Goal: Communication & Community: Answer question/provide support

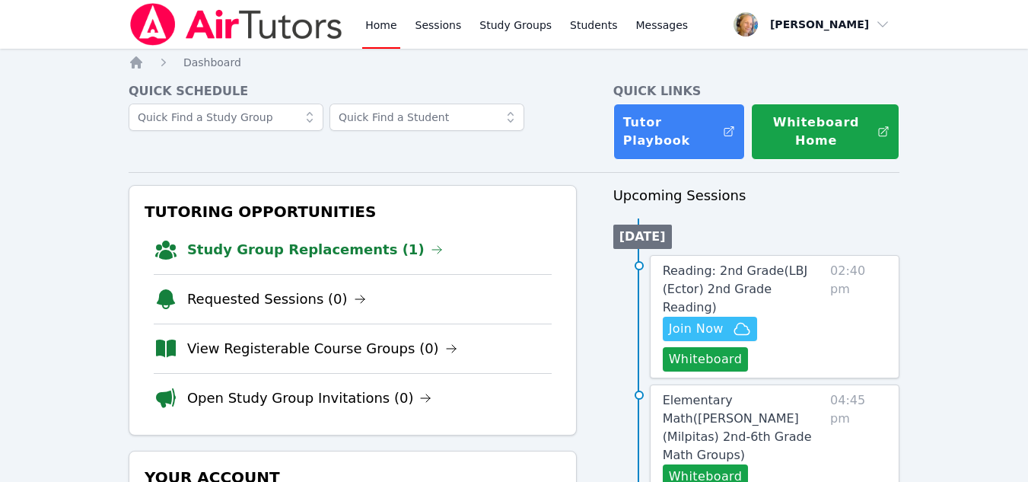
click at [329, 253] on link "Study Group Replacements (1)" at bounding box center [315, 249] width 256 height 21
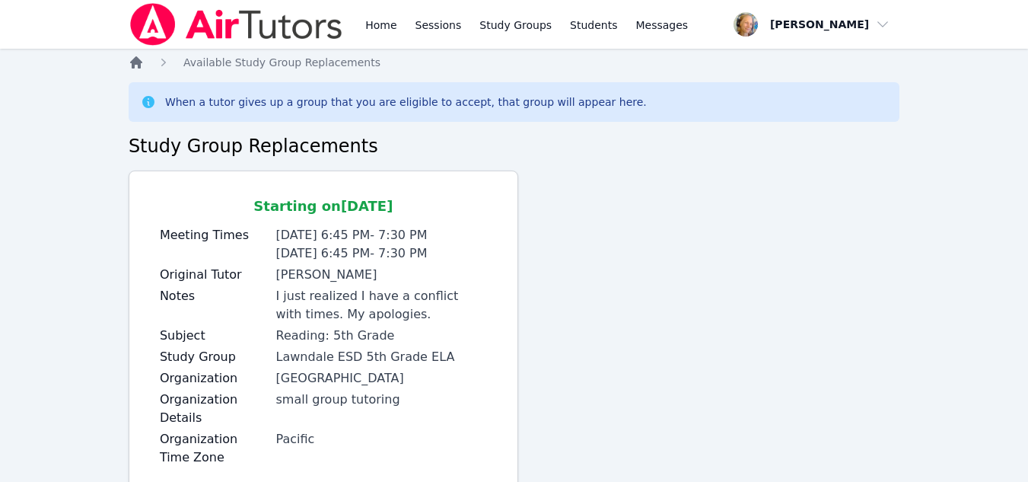
click at [140, 63] on icon "Breadcrumb" at bounding box center [136, 62] width 12 height 12
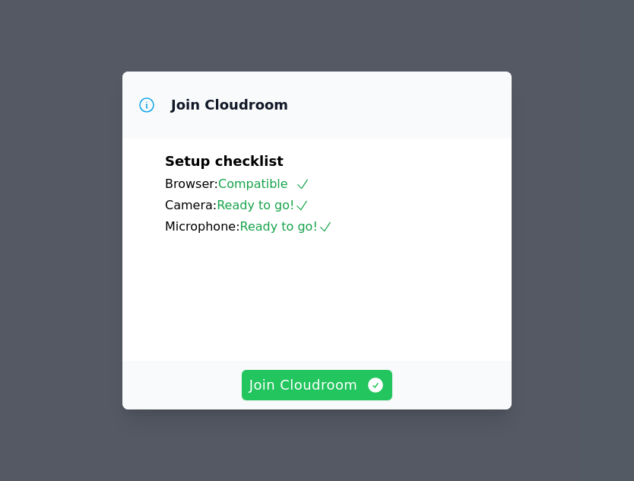
click at [282, 386] on span "Join Cloudroom" at bounding box center [318, 384] width 136 height 21
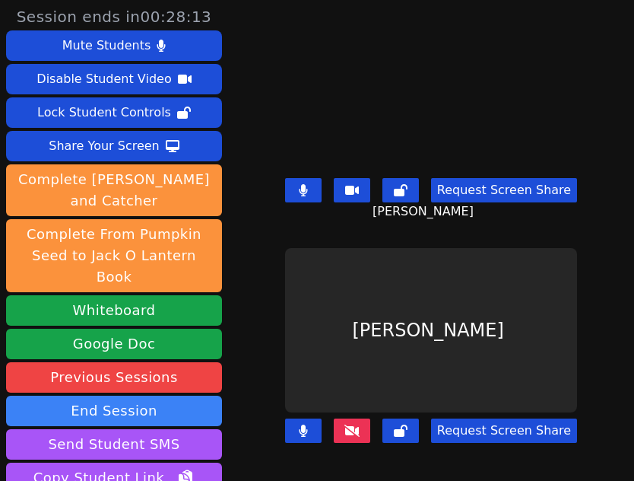
click at [351, 424] on icon at bounding box center [352, 430] width 15 height 12
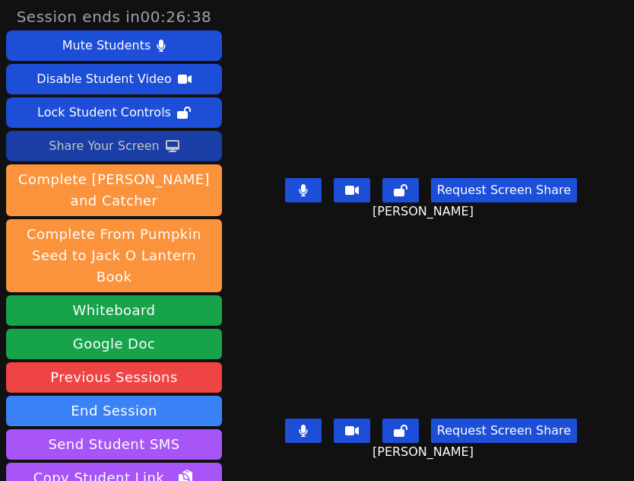
click at [172, 145] on icon at bounding box center [173, 146] width 14 height 12
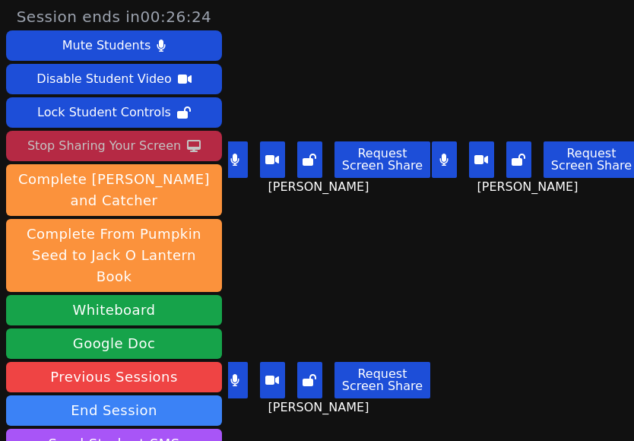
click at [122, 138] on div "Stop Sharing Your Screen" at bounding box center [104, 146] width 154 height 24
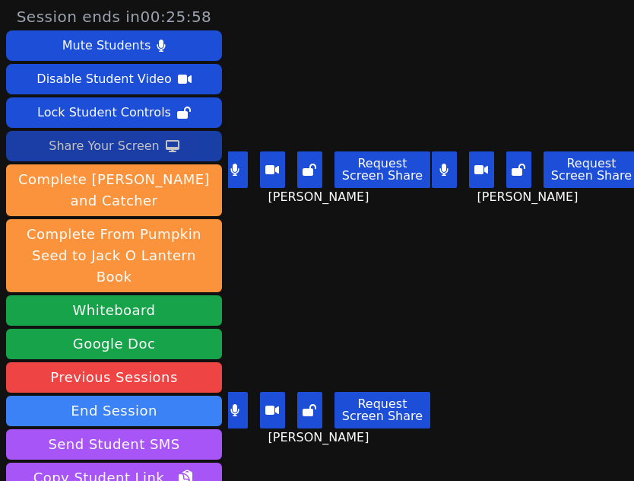
click at [108, 148] on div "Share Your Screen" at bounding box center [104, 146] width 111 height 24
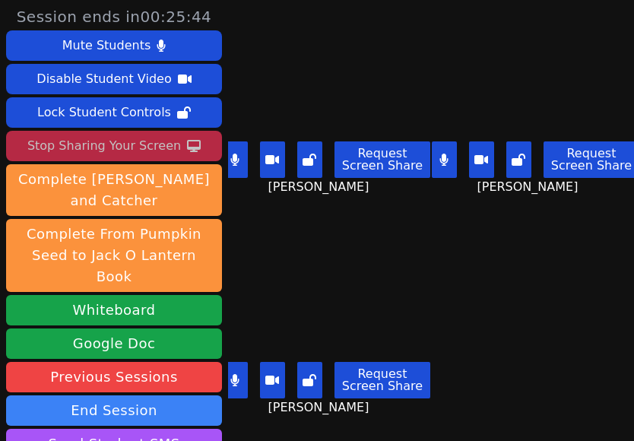
click at [243, 161] on button at bounding box center [235, 159] width 25 height 37
click at [234, 374] on icon at bounding box center [235, 380] width 8 height 12
click at [474, 145] on button at bounding box center [481, 159] width 25 height 37
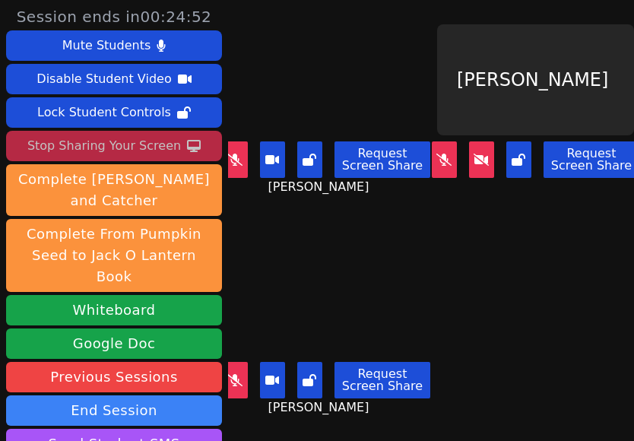
click at [244, 363] on button at bounding box center [235, 380] width 25 height 37
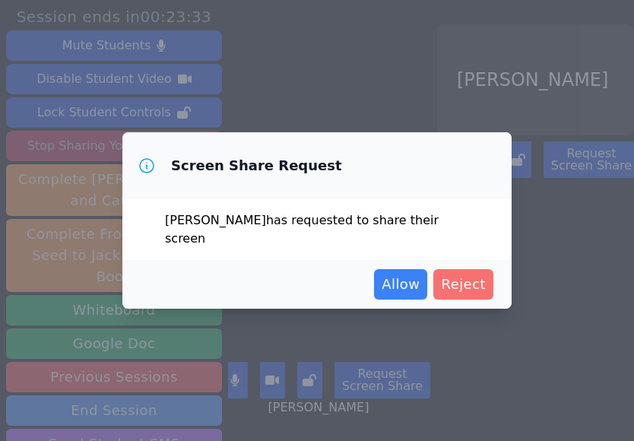
click at [465, 274] on span "Reject" at bounding box center [463, 284] width 45 height 21
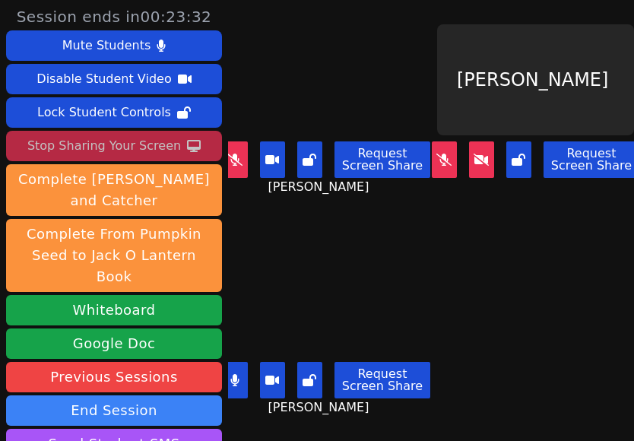
click at [240, 160] on button at bounding box center [235, 159] width 25 height 37
click at [237, 371] on button at bounding box center [235, 380] width 25 height 37
click at [237, 157] on button at bounding box center [235, 159] width 25 height 37
click at [437, 154] on icon at bounding box center [444, 160] width 15 height 12
click at [243, 368] on button at bounding box center [235, 380] width 25 height 37
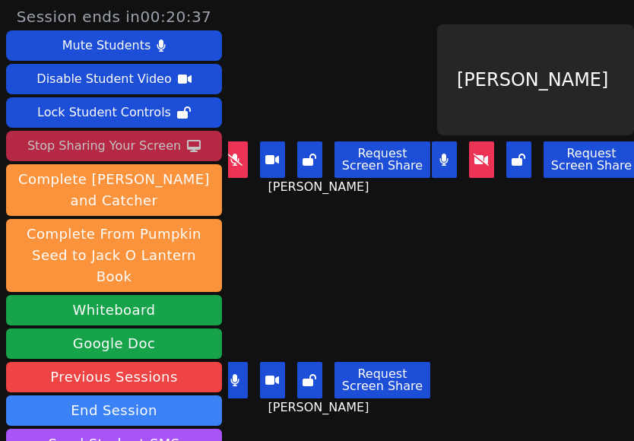
click at [432, 163] on button at bounding box center [444, 159] width 25 height 37
click at [240, 373] on button at bounding box center [235, 380] width 25 height 37
click at [239, 161] on button at bounding box center [235, 159] width 25 height 37
click at [242, 157] on button at bounding box center [235, 159] width 25 height 37
click at [236, 379] on button at bounding box center [235, 380] width 25 height 37
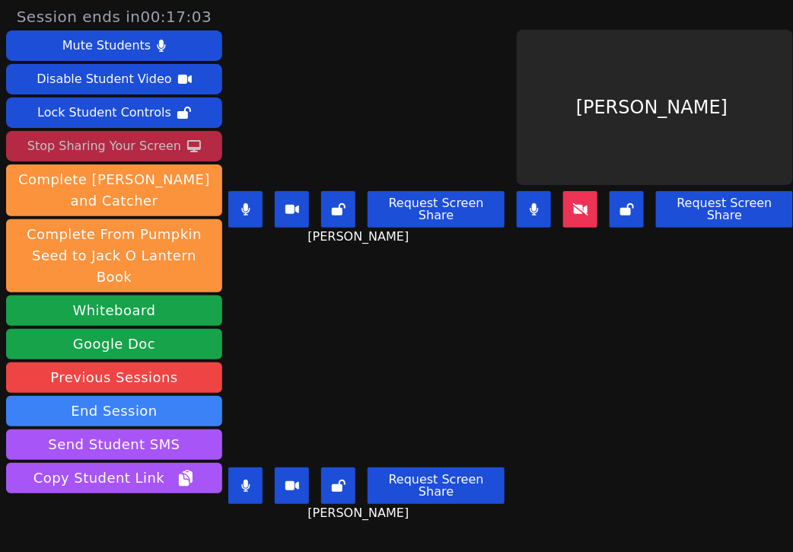
drag, startPoint x: 248, startPoint y: 198, endPoint x: 265, endPoint y: 245, distance: 50.0
click at [253, 202] on button at bounding box center [245, 209] width 34 height 37
click at [256, 468] on button at bounding box center [245, 485] width 34 height 37
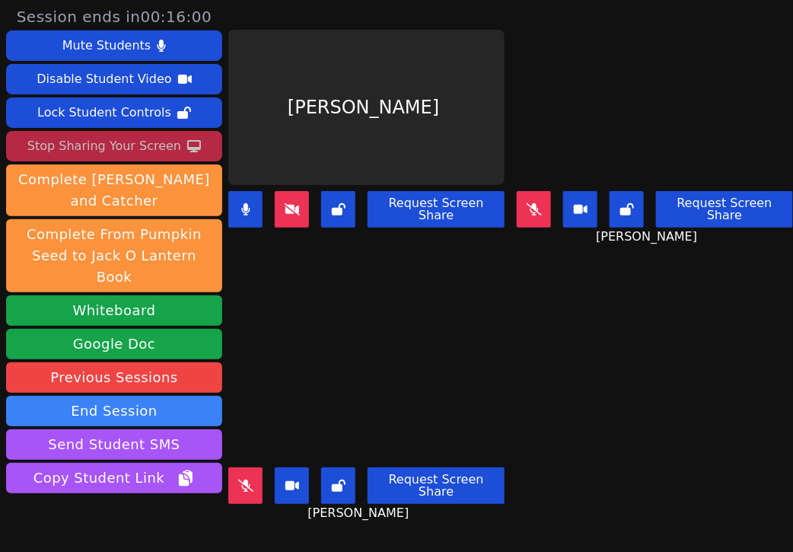
click at [250, 467] on button at bounding box center [245, 485] width 34 height 37
click at [247, 211] on button at bounding box center [245, 209] width 34 height 37
click at [240, 478] on button at bounding box center [245, 485] width 34 height 37
click at [238, 191] on button at bounding box center [245, 209] width 34 height 37
click at [241, 203] on icon at bounding box center [245, 209] width 9 height 12
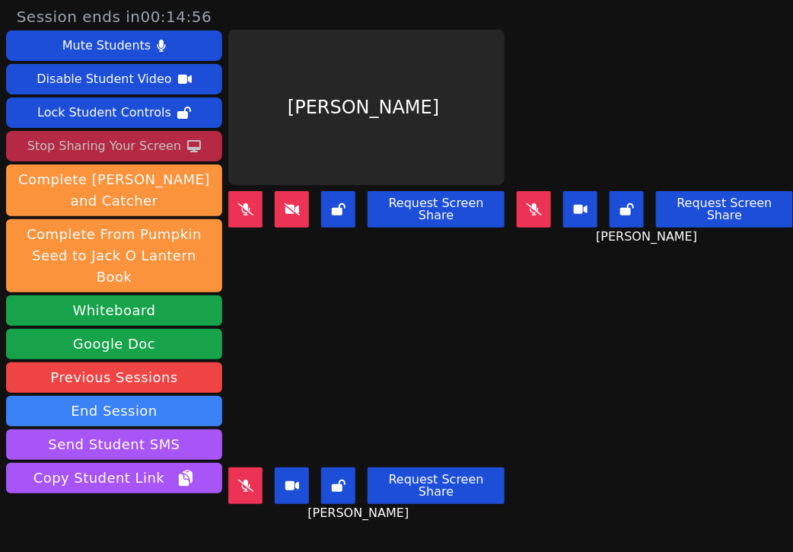
click at [242, 203] on icon at bounding box center [245, 209] width 15 height 12
click at [530, 203] on button at bounding box center [534, 209] width 34 height 37
click at [247, 203] on icon at bounding box center [245, 209] width 8 height 12
click at [238, 203] on icon at bounding box center [245, 209] width 15 height 12
click at [237, 475] on button at bounding box center [245, 485] width 34 height 37
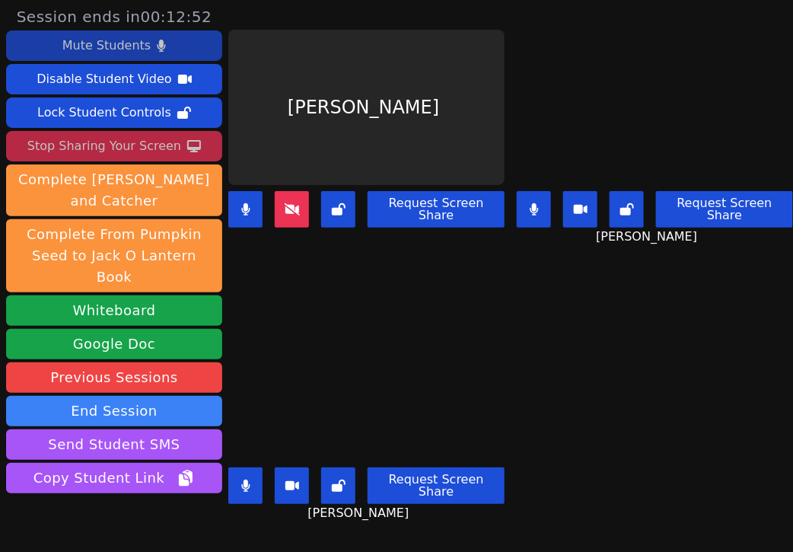
click at [138, 46] on div "Mute Students" at bounding box center [106, 45] width 88 height 24
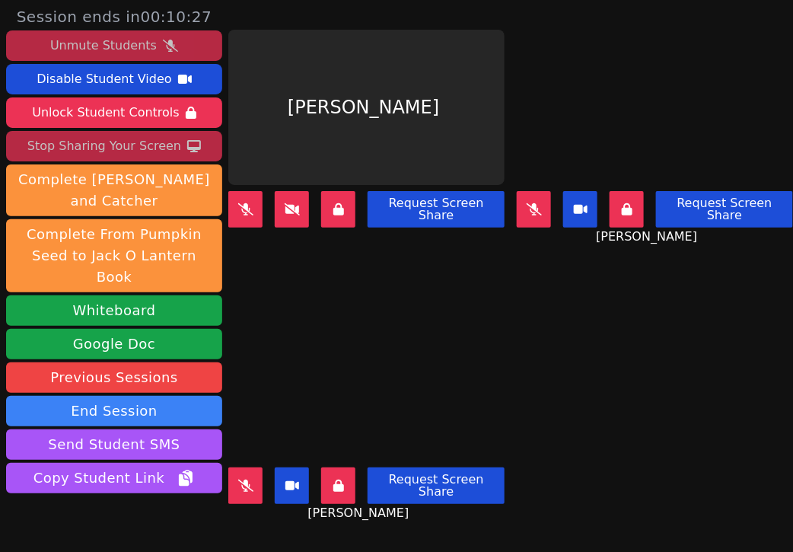
click at [170, 40] on button "Unmute Students" at bounding box center [114, 45] width 216 height 30
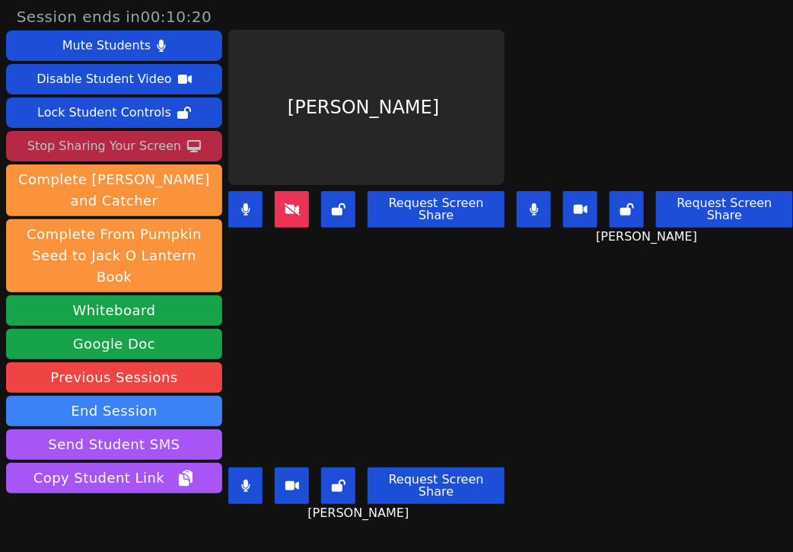
drag, startPoint x: 242, startPoint y: 468, endPoint x: 246, endPoint y: 450, distance: 17.9
click at [242, 479] on icon at bounding box center [245, 485] width 9 height 12
click at [252, 210] on button at bounding box center [245, 209] width 34 height 37
click at [525, 213] on button at bounding box center [534, 209] width 34 height 37
click at [250, 479] on icon at bounding box center [245, 485] width 15 height 12
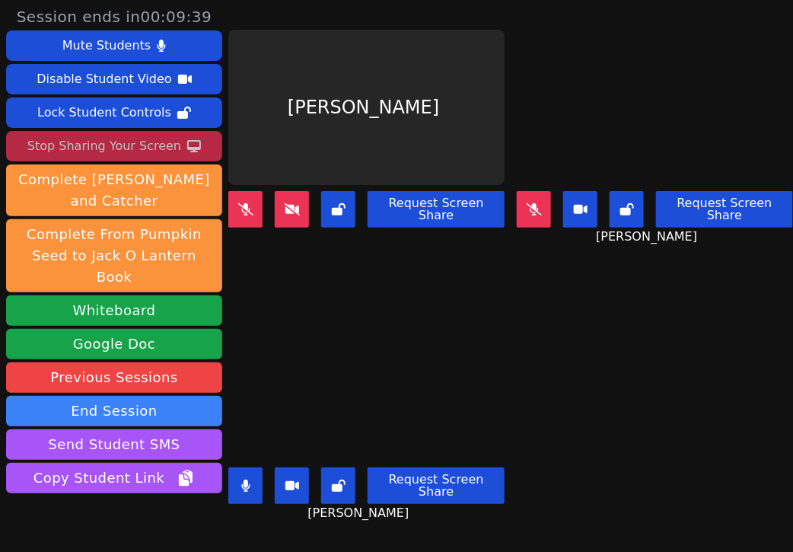
click at [259, 468] on button at bounding box center [245, 485] width 34 height 37
click at [255, 203] on button at bounding box center [245, 209] width 34 height 37
click at [244, 215] on button at bounding box center [245, 209] width 34 height 37
